Goal: Information Seeking & Learning: Check status

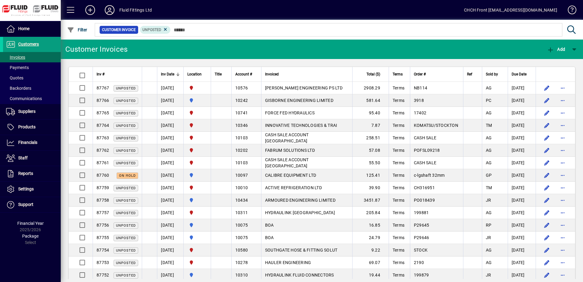
click at [279, 46] on mat-toolbar-row "Customer Invoices Add" at bounding box center [322, 48] width 522 height 19
click at [159, 51] on mat-toolbar-row "Customer Invoices Add" at bounding box center [322, 48] width 522 height 19
click at [55, 56] on span at bounding box center [32, 57] width 58 height 15
click at [34, 27] on span at bounding box center [32, 29] width 58 height 15
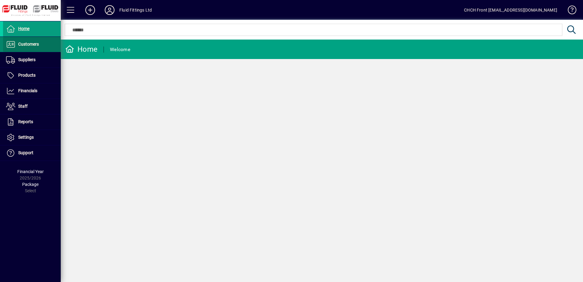
click at [39, 45] on span "Customers" at bounding box center [28, 44] width 21 height 5
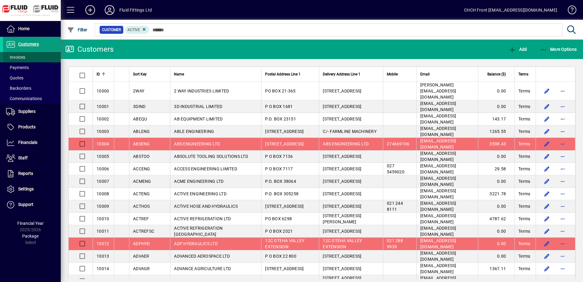
click at [30, 56] on span at bounding box center [32, 57] width 58 height 15
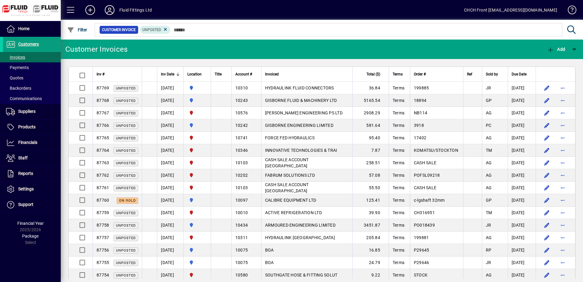
click at [143, 49] on mat-toolbar-row "Customer Invoices Add" at bounding box center [322, 48] width 522 height 19
click at [171, 46] on mat-toolbar-row "Customer Invoices Add" at bounding box center [322, 48] width 522 height 19
click at [49, 60] on span at bounding box center [32, 57] width 58 height 15
click at [172, 48] on mat-toolbar-row "Customer Invoices Add" at bounding box center [322, 48] width 522 height 19
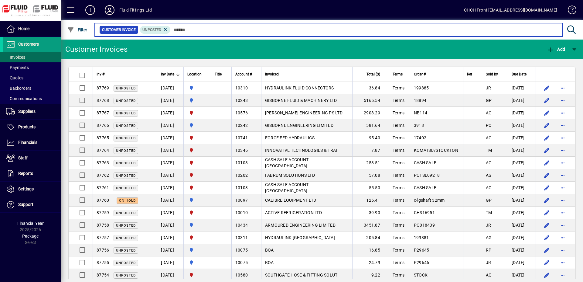
click at [199, 29] on input "text" at bounding box center [364, 30] width 387 height 9
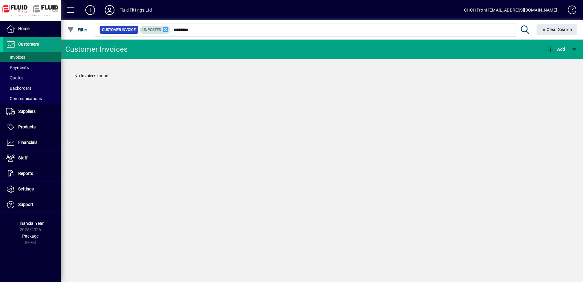
click at [168, 31] on icon at bounding box center [165, 29] width 5 height 5
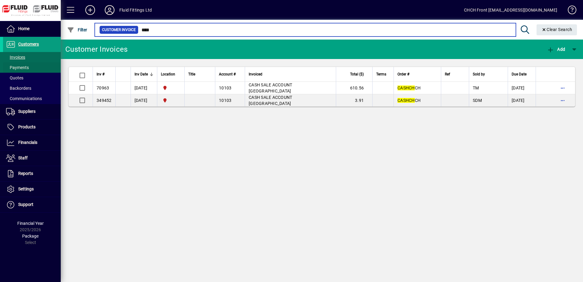
type input "****"
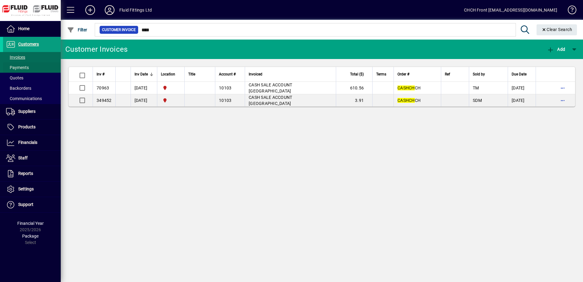
click at [31, 68] on span at bounding box center [32, 67] width 58 height 15
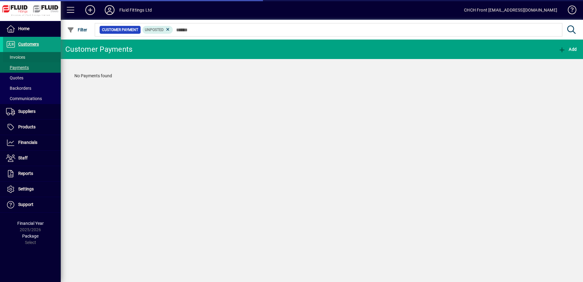
click at [34, 59] on span at bounding box center [32, 57] width 58 height 15
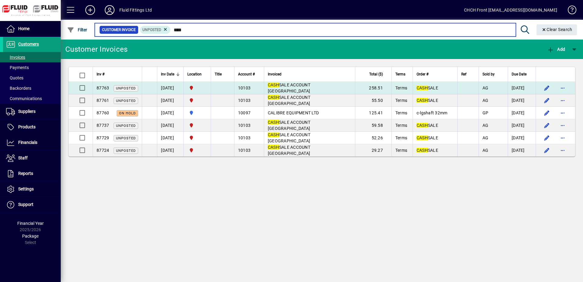
type input "****"
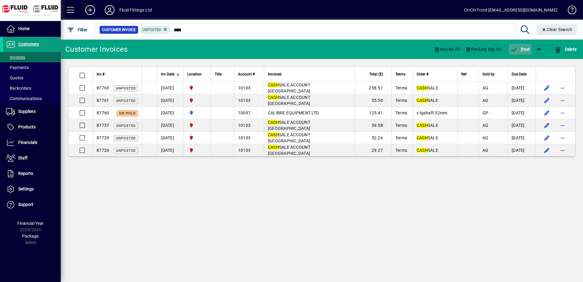
click at [519, 50] on span "P ost" at bounding box center [521, 49] width 20 height 5
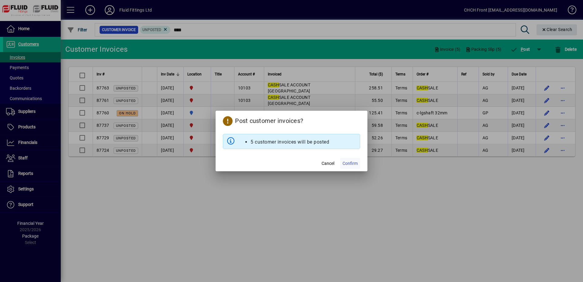
click at [352, 162] on span "Confirm" at bounding box center [350, 163] width 15 height 6
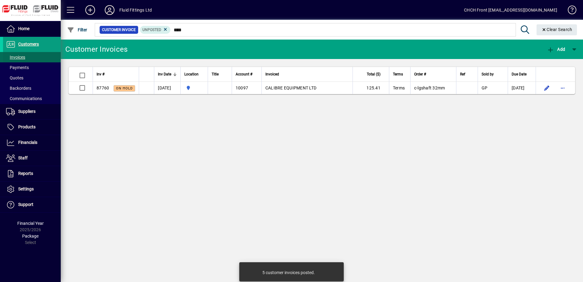
click at [56, 58] on span at bounding box center [32, 57] width 58 height 15
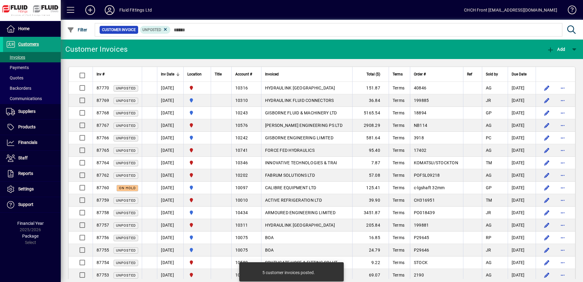
click at [139, 46] on mat-toolbar-row "Customer Invoices Add" at bounding box center [322, 48] width 522 height 19
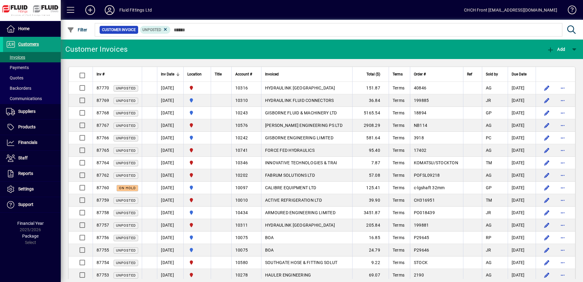
click at [266, 50] on mat-toolbar-row "Customer Invoices Add" at bounding box center [322, 48] width 522 height 19
click at [265, 50] on mat-toolbar-row "Customer Invoices Add" at bounding box center [322, 48] width 522 height 19
click at [36, 190] on span at bounding box center [32, 189] width 58 height 15
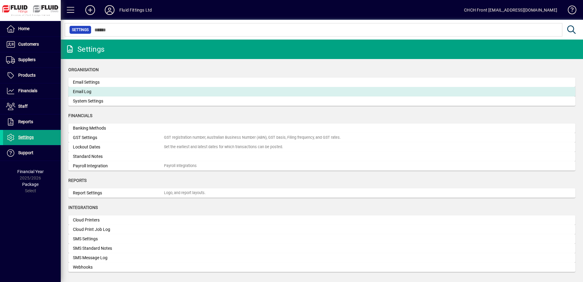
click at [86, 89] on div "Email Log" at bounding box center [118, 91] width 91 height 6
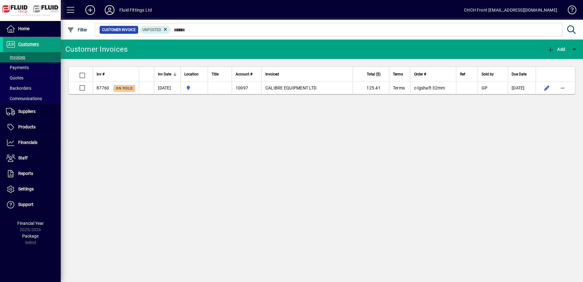
click at [113, 9] on icon at bounding box center [110, 10] width 12 height 10
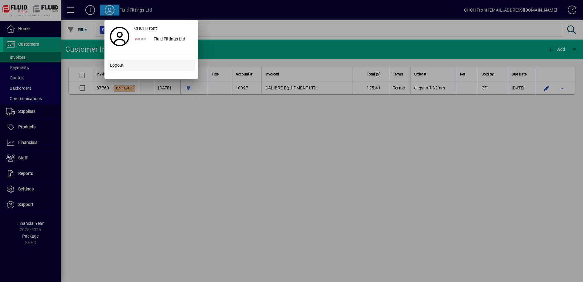
click at [125, 65] on span at bounding box center [151, 65] width 87 height 15
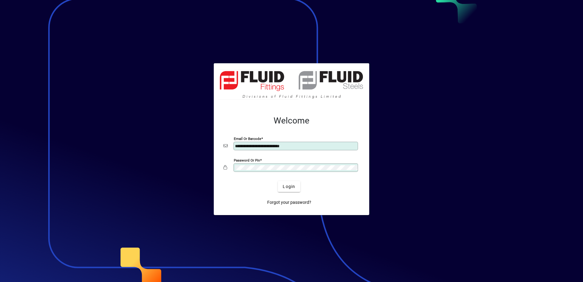
type input "**********"
